Goal: Navigation & Orientation: Go to known website

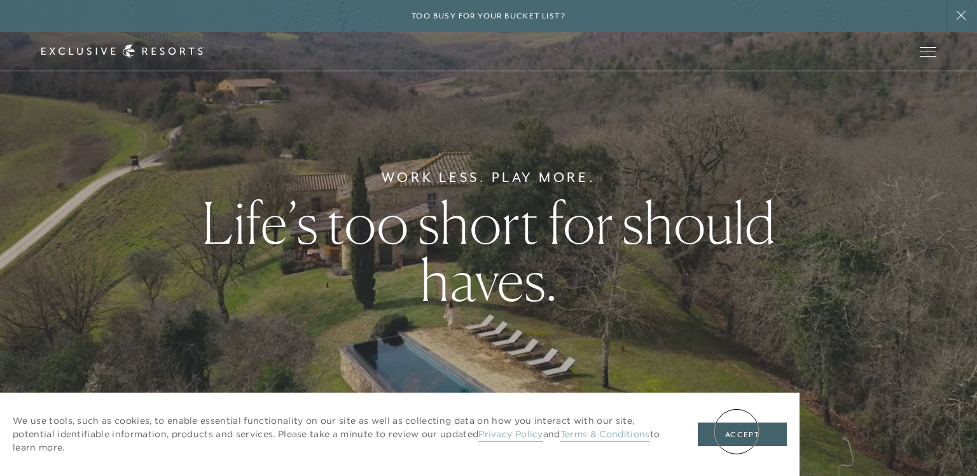
click at [736, 431] on button "Accept" at bounding box center [742, 434] width 89 height 24
